Goal: Task Accomplishment & Management: Use online tool/utility

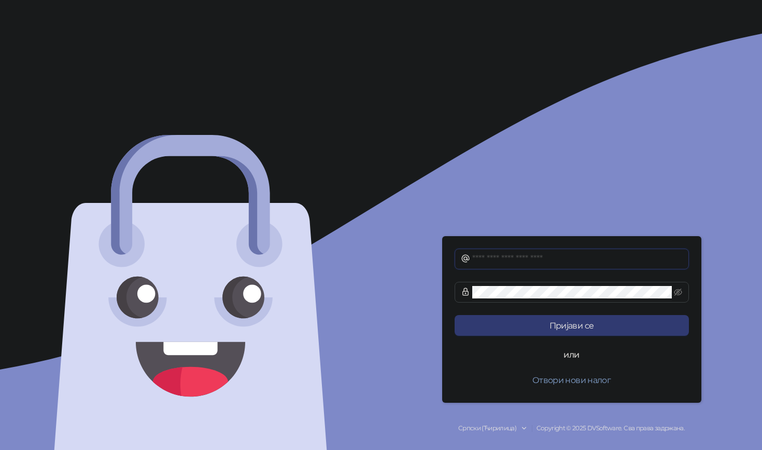
click at [534, 257] on input "text" at bounding box center [578, 259] width 211 height 12
type input "**********"
click at [676, 294] on icon "eye-invisible" at bounding box center [679, 291] width 8 height 7
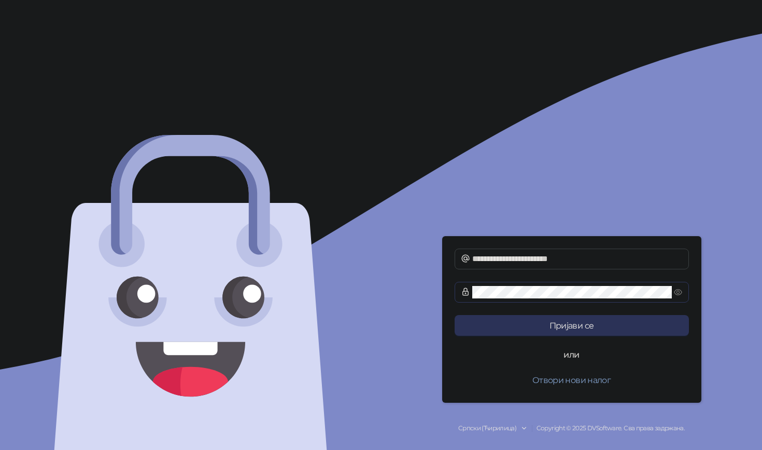
click at [546, 329] on button "Пријави се" at bounding box center [572, 325] width 234 height 21
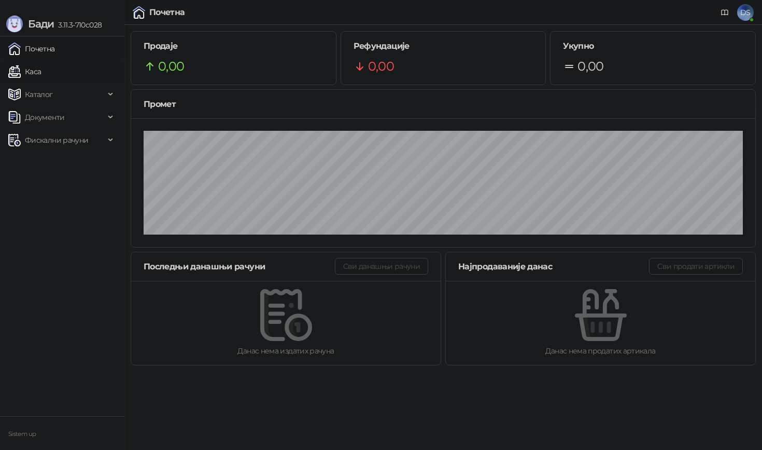
click at [41, 70] on link "Каса" at bounding box center [24, 71] width 33 height 21
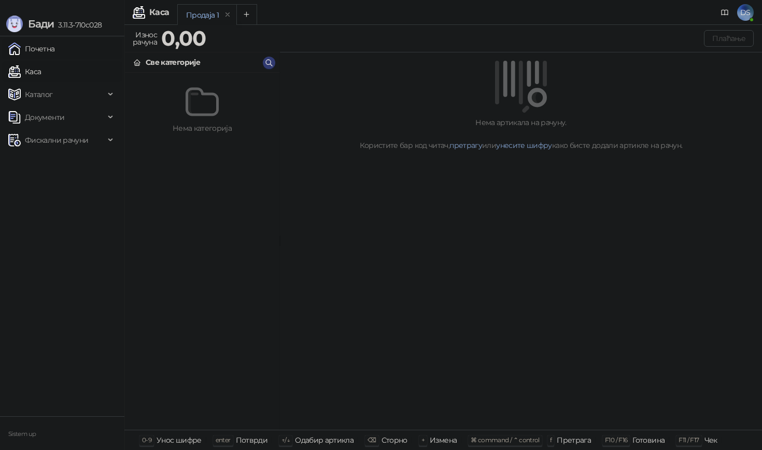
click at [31, 53] on link "Почетна" at bounding box center [31, 48] width 47 height 21
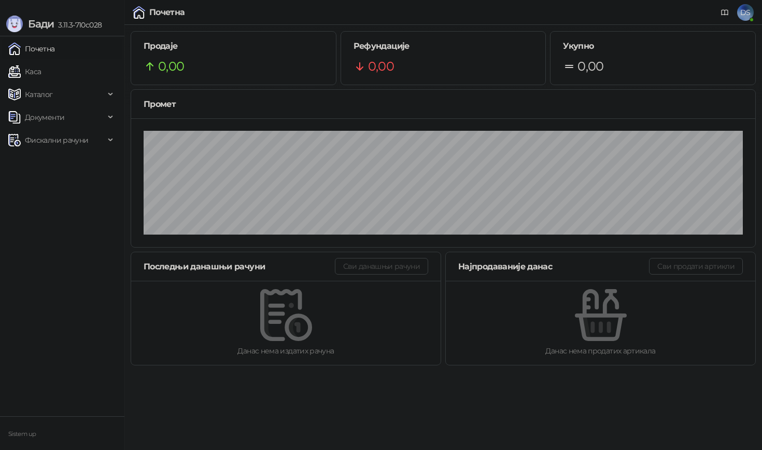
click at [6, 12] on div "Бади 3.11.3-710c028" at bounding box center [62, 18] width 124 height 36
